Goal: Information Seeking & Learning: Learn about a topic

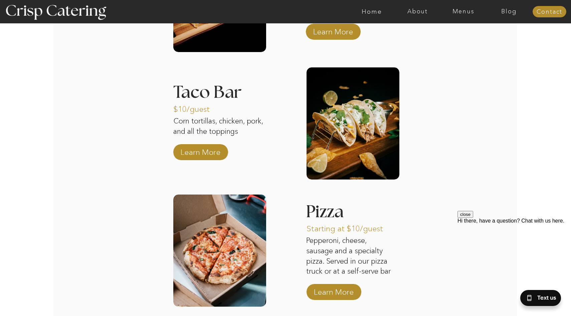
scroll to position [1058, 0]
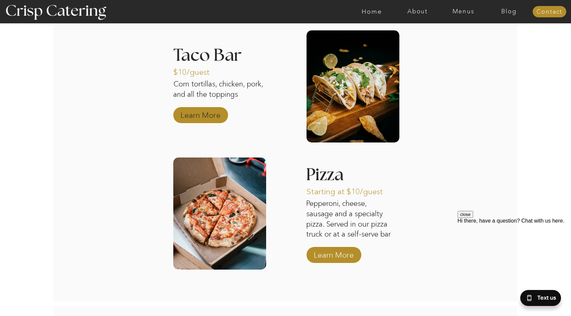
click at [212, 119] on p "Learn More" at bounding box center [200, 113] width 44 height 19
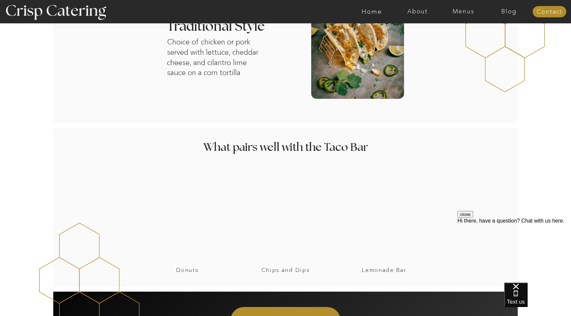
scroll to position [427, 0]
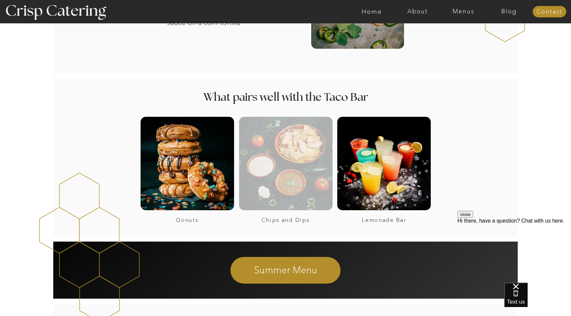
click at [290, 150] on div at bounding box center [286, 164] width 94 height 94
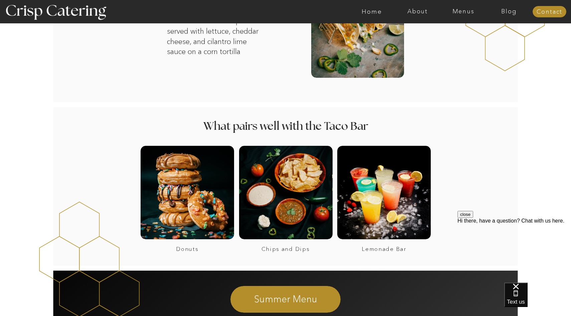
scroll to position [404, 0]
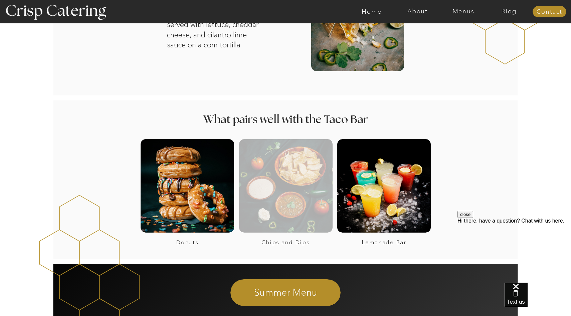
click at [287, 171] on div at bounding box center [286, 186] width 94 height 94
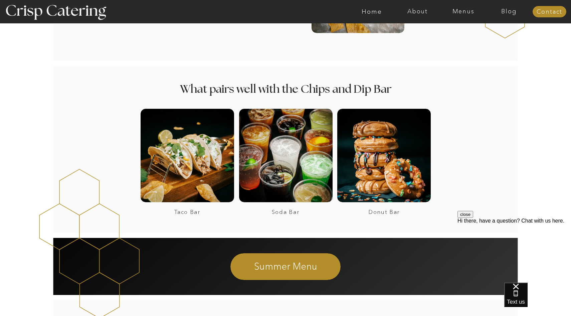
scroll to position [575, 0]
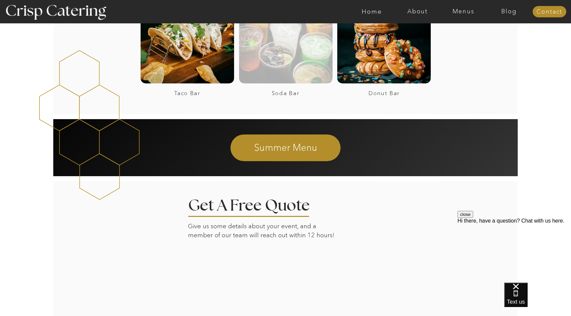
click at [294, 66] on div at bounding box center [286, 37] width 94 height 94
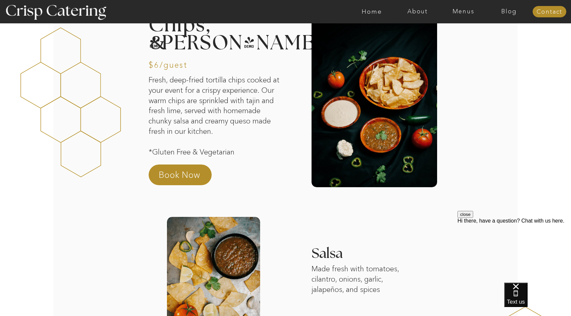
scroll to position [0, 0]
